Goal: Task Accomplishment & Management: Manage account settings

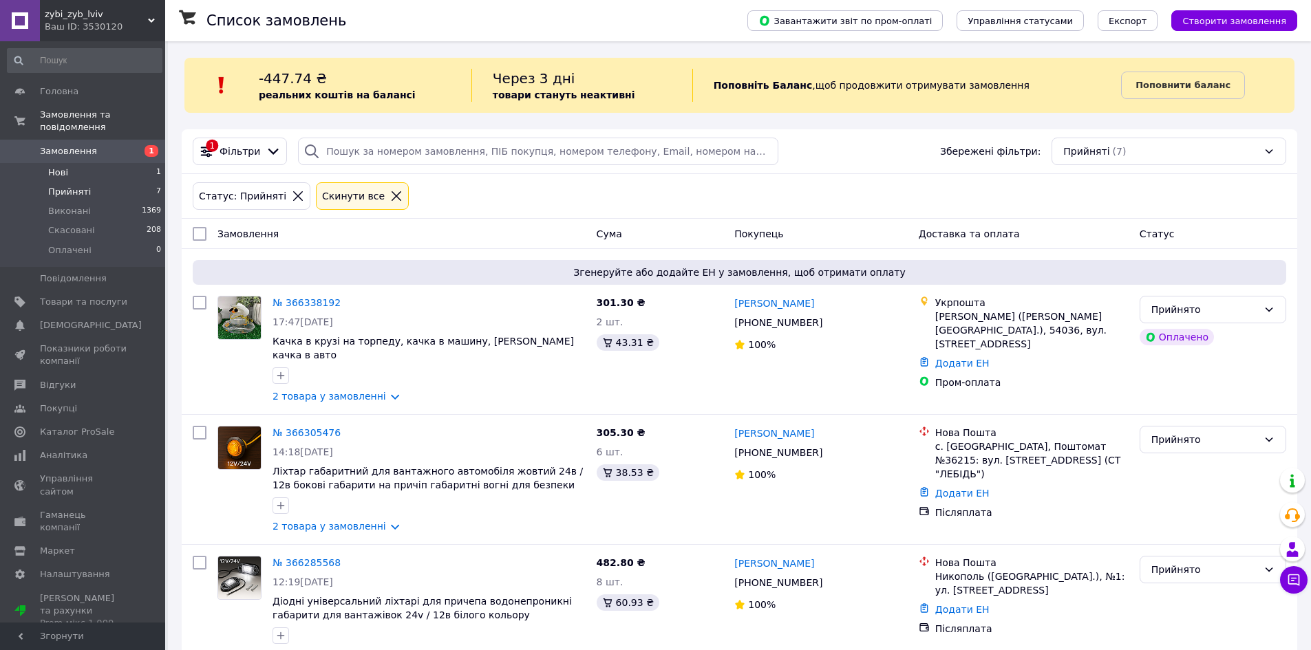
click at [129, 163] on li "Нові 1" at bounding box center [84, 172] width 169 height 19
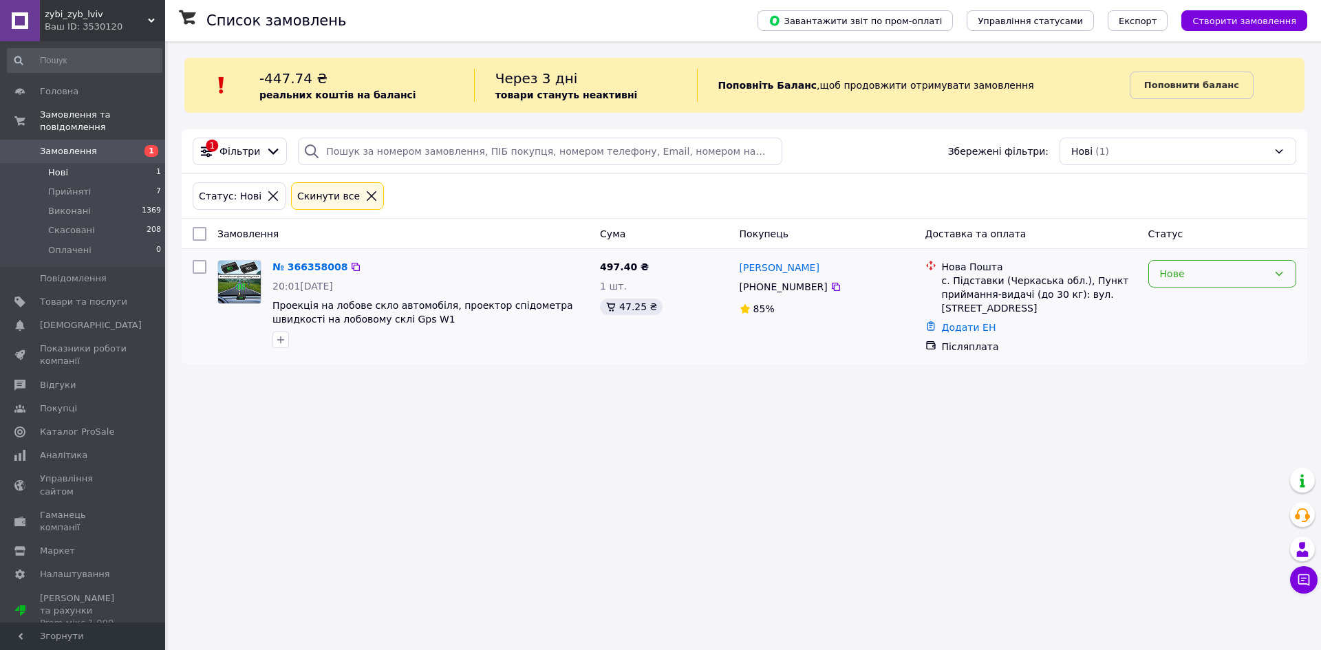
click at [1170, 280] on div "Нове" at bounding box center [1214, 273] width 108 height 15
click at [1174, 301] on li "Прийнято" at bounding box center [1222, 304] width 147 height 25
click at [363, 190] on div at bounding box center [372, 196] width 18 height 12
